Goal: Find specific page/section: Find specific page/section

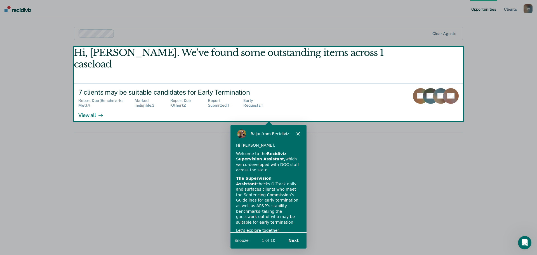
click at [298, 133] on polygon "Close" at bounding box center [297, 133] width 3 height 3
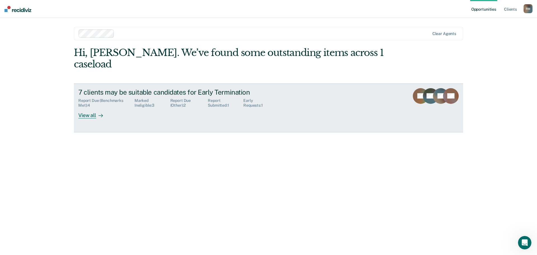
click at [89, 108] on div "View all" at bounding box center [93, 113] width 31 height 11
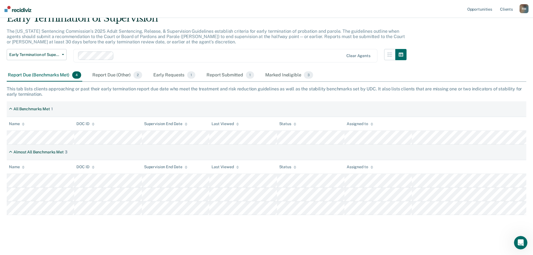
scroll to position [26, 0]
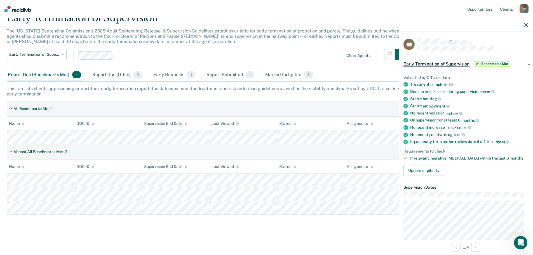
click at [525, 25] on icon "button" at bounding box center [526, 25] width 4 height 4
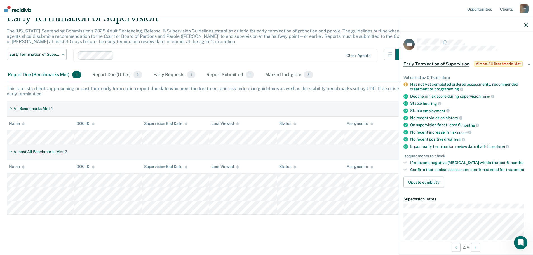
click at [526, 24] on icon "button" at bounding box center [526, 25] width 4 height 4
drag, startPoint x: 526, startPoint y: 25, endPoint x: 523, endPoint y: 31, distance: 6.4
click at [526, 25] on icon "button" at bounding box center [526, 25] width 4 height 4
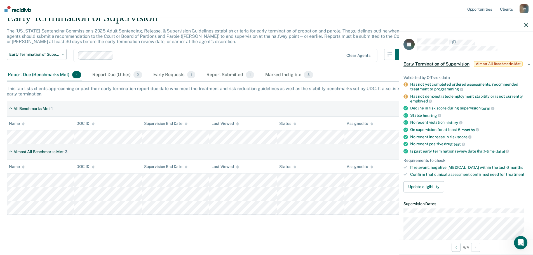
click at [525, 24] on icon "button" at bounding box center [526, 25] width 4 height 4
